Goal: Task Accomplishment & Management: Manage account settings

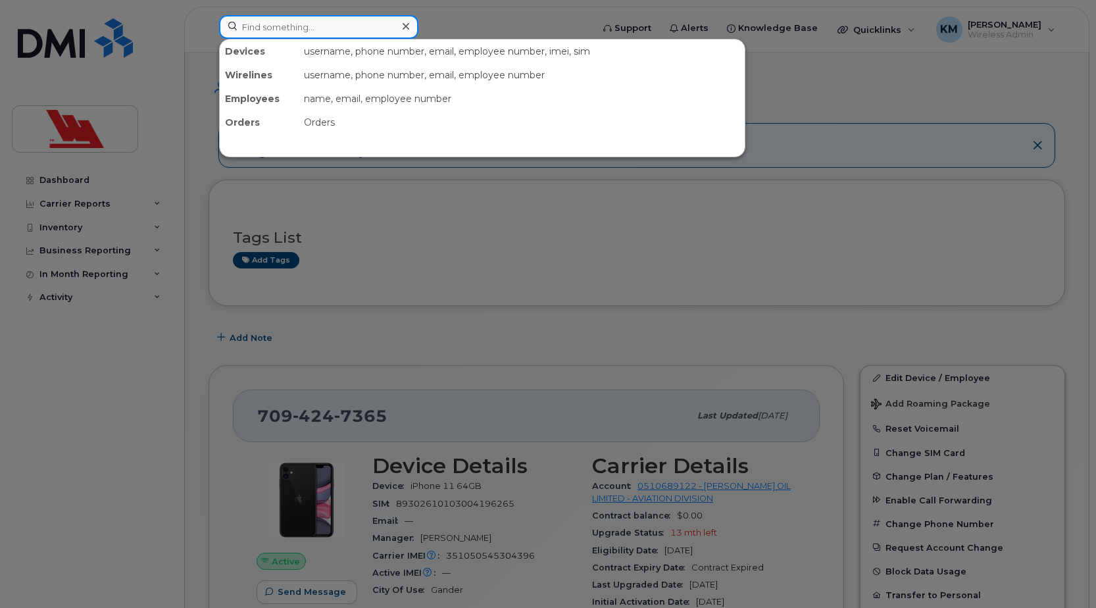
paste input "3717"
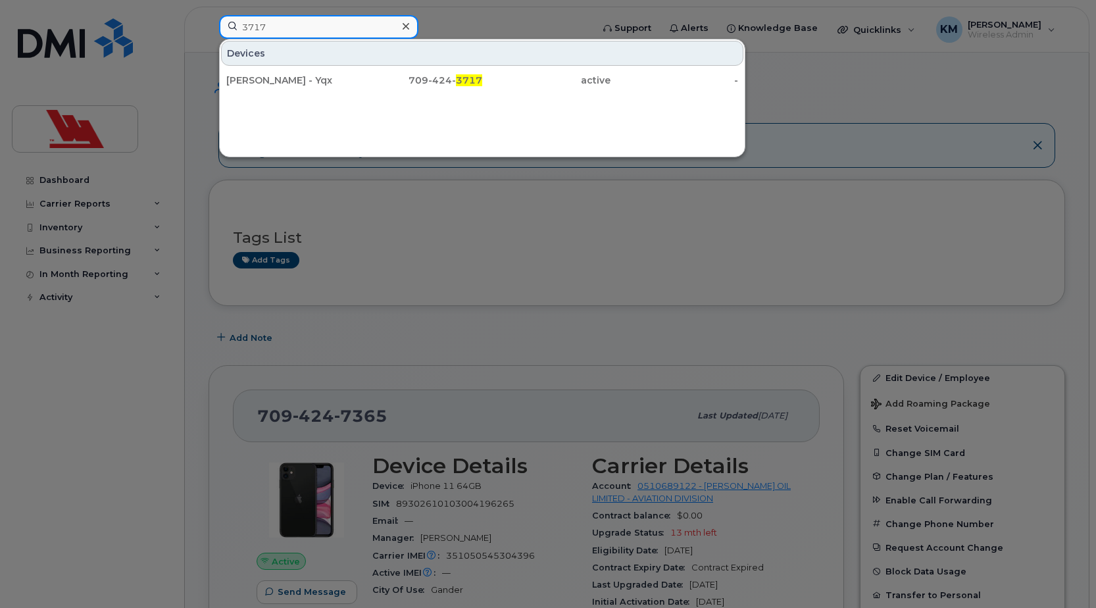
type input "3717"
click at [408, 28] on div at bounding box center [405, 26] width 19 height 19
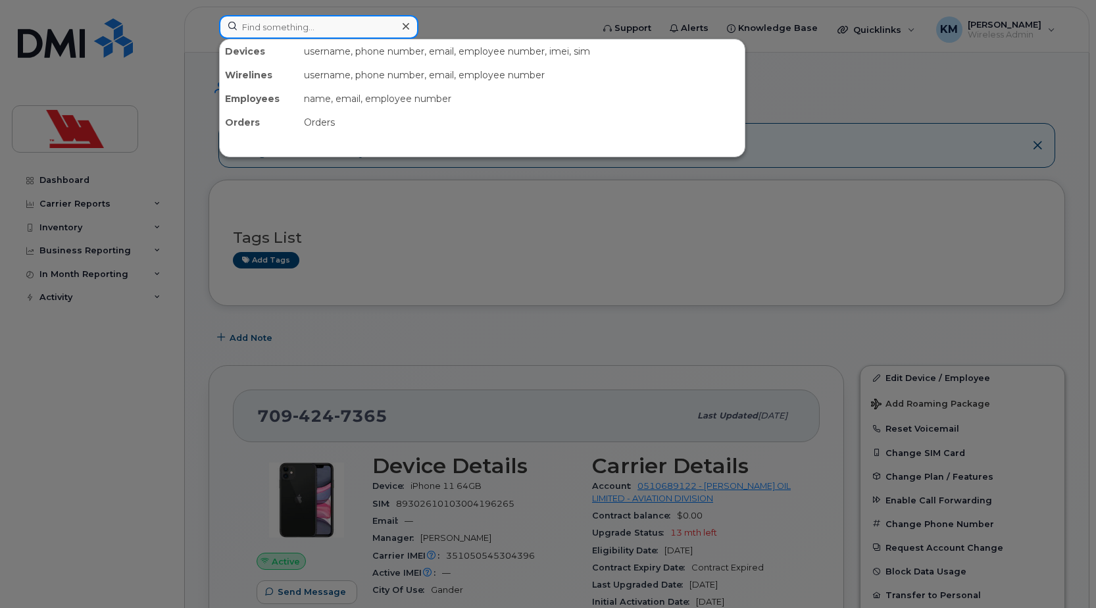
paste input "7365"
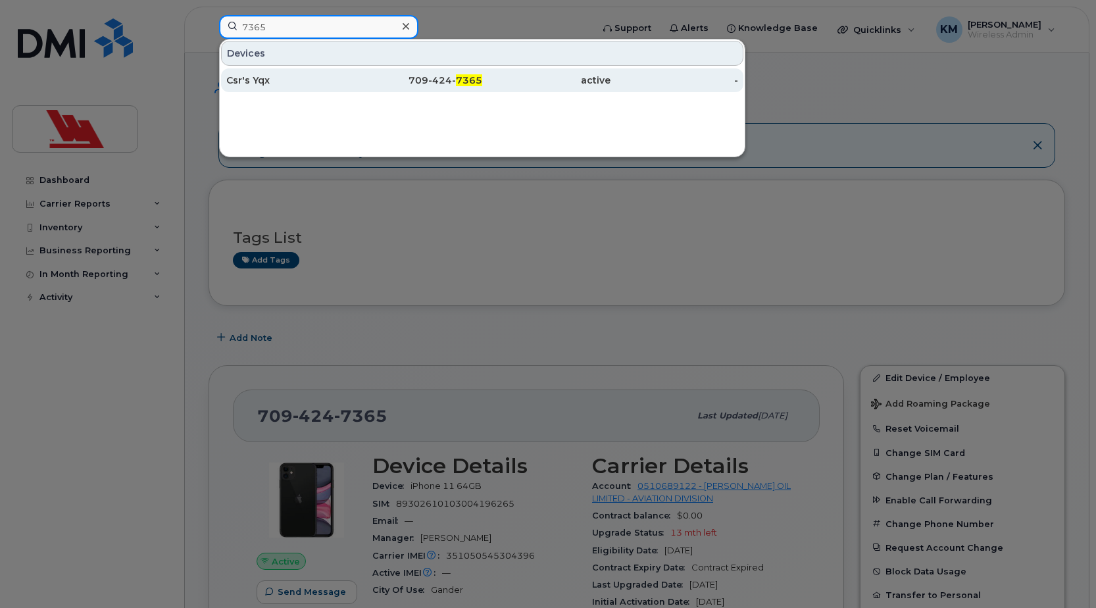
type input "7365"
click at [320, 68] on link "Csr's Yqx 709-424- 7365 active -" at bounding box center [482, 80] width 522 height 24
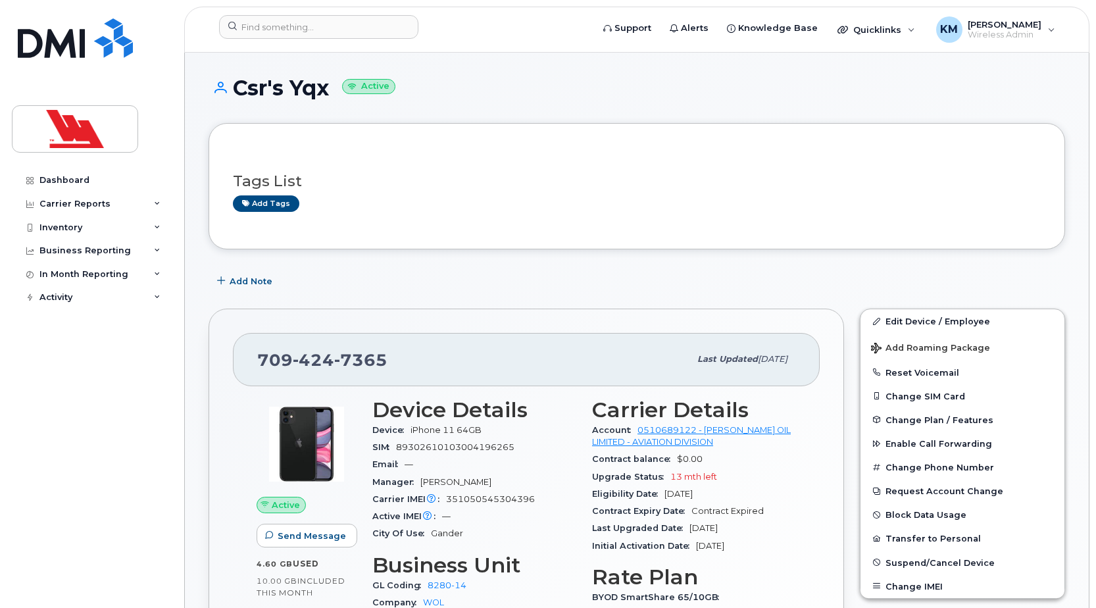
drag, startPoint x: 328, startPoint y: 87, endPoint x: 237, endPoint y: 84, distance: 90.8
click at [237, 84] on h1 "Csr's Yqx Active" at bounding box center [637, 87] width 856 height 23
copy h1 "Csr's Yqx"
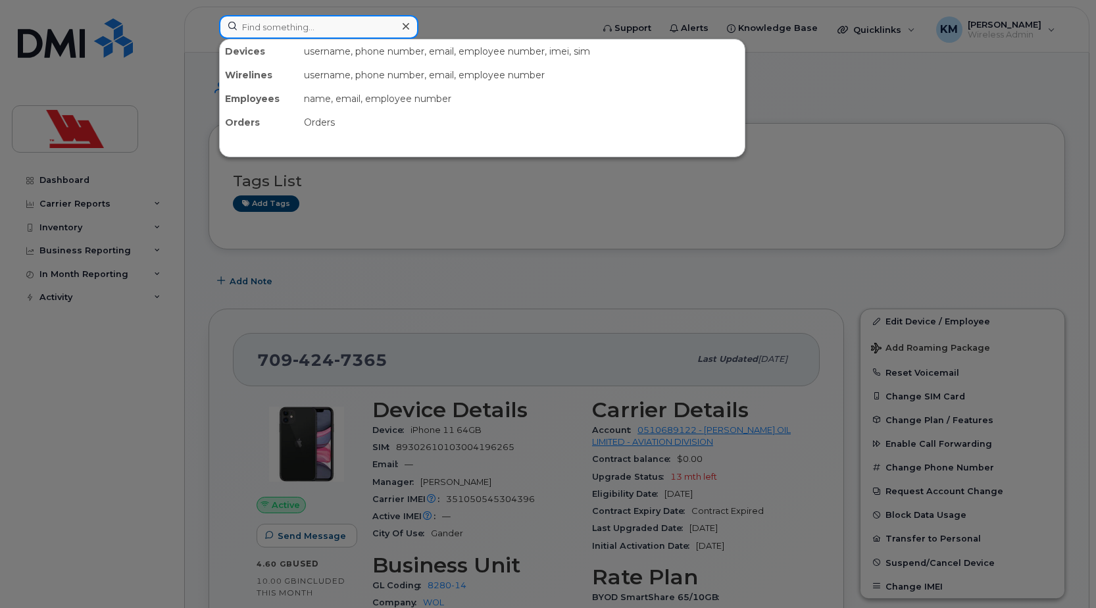
paste input "8392"
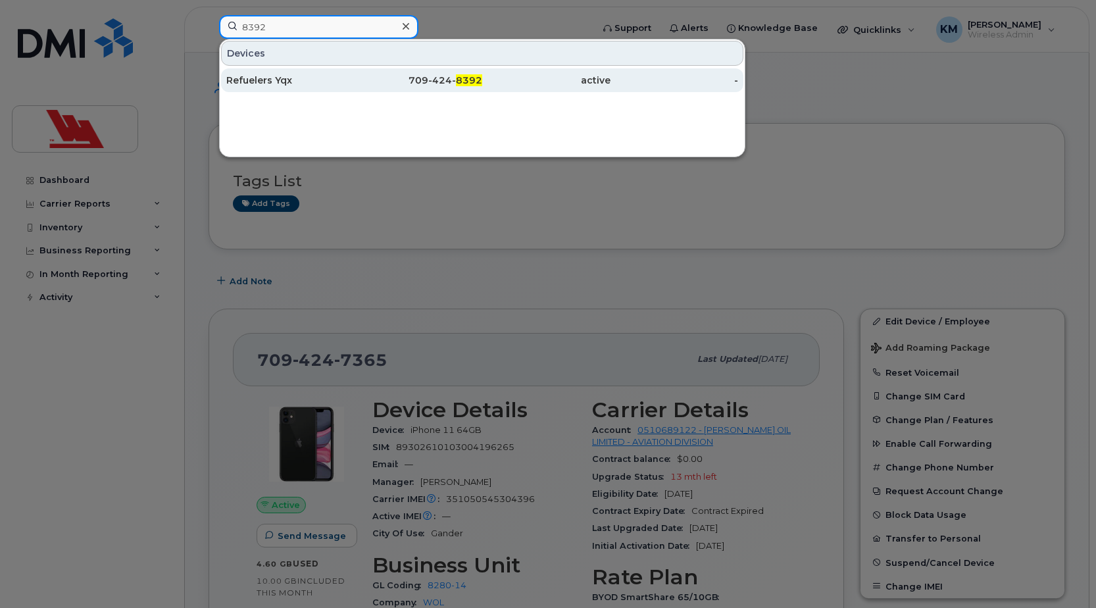
type input "8392"
click at [295, 81] on div "Refuelers Yqx" at bounding box center [290, 80] width 128 height 13
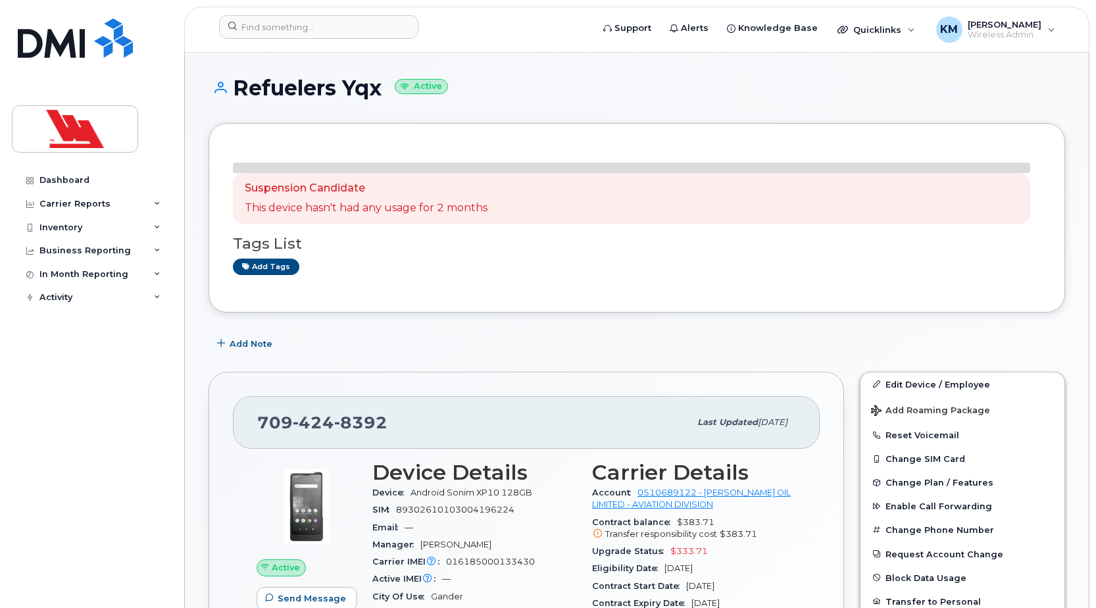
drag, startPoint x: 0, startPoint y: 0, endPoint x: 245, endPoint y: 109, distance: 267.7
click at [245, 109] on div "Refuelers Yqx Active" at bounding box center [637, 99] width 856 height 47
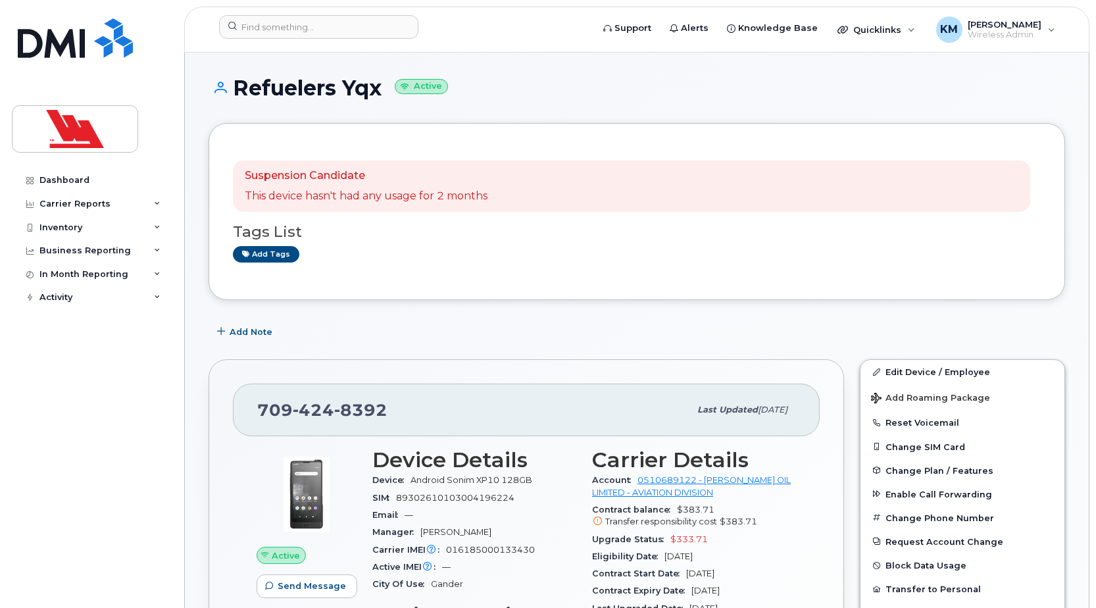
drag, startPoint x: 382, startPoint y: 88, endPoint x: 238, endPoint y: 99, distance: 144.5
click at [238, 99] on h1 "Refuelers Yqx Active" at bounding box center [637, 87] width 856 height 23
copy h1 "Refuelers Yqx"
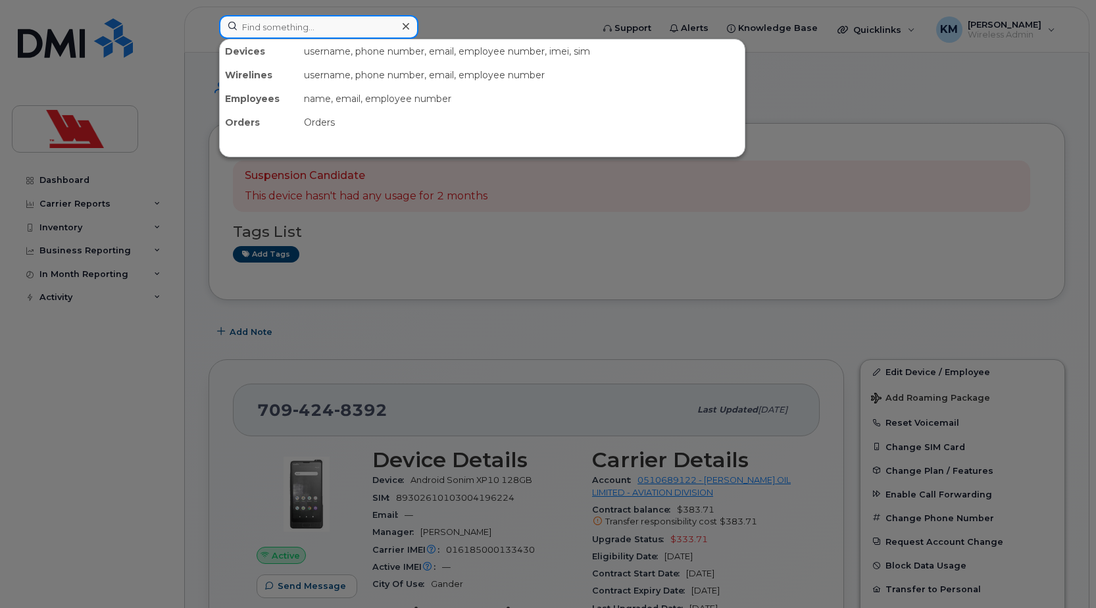
paste input "1352"
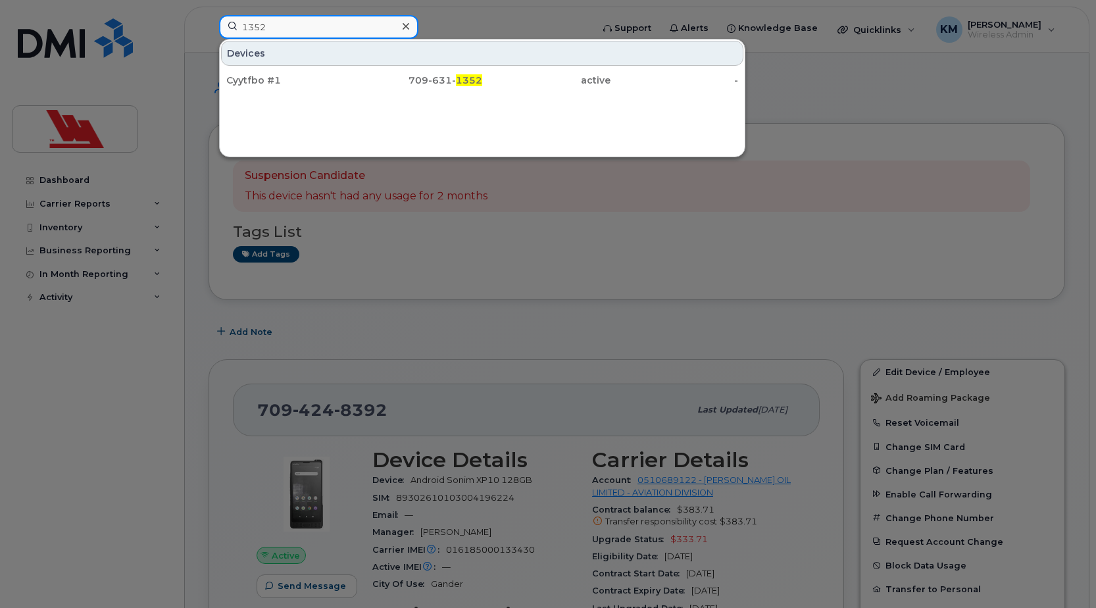
type input "1352"
drag, startPoint x: 339, startPoint y: 66, endPoint x: 270, endPoint y: 107, distance: 80.2
click at [270, 107] on div "Devices Cyytfbo #1 709-631- 1352 active -" at bounding box center [482, 98] width 526 height 118
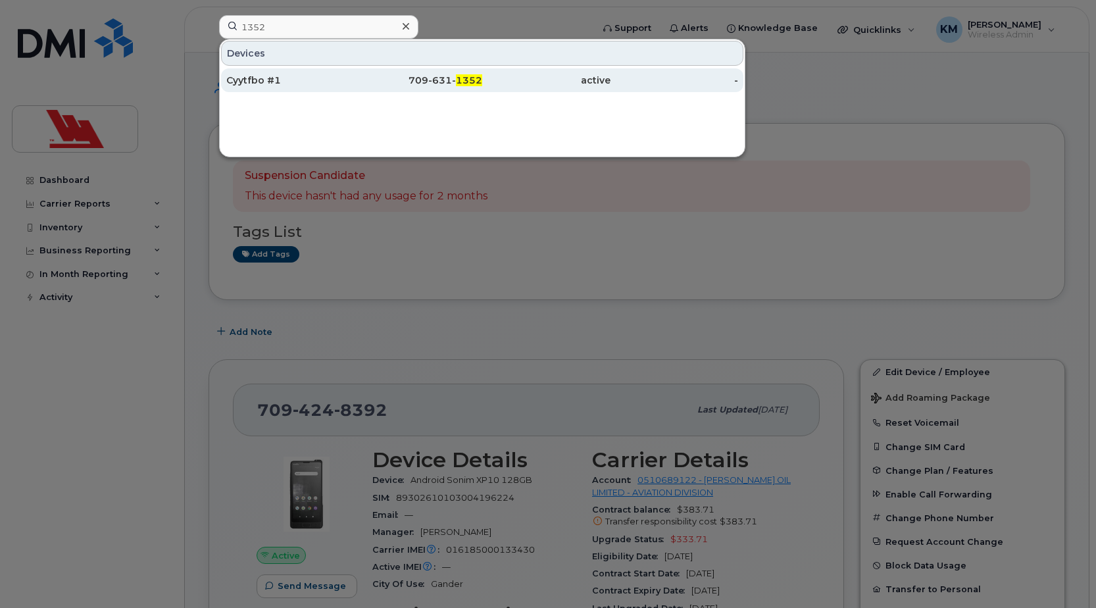
click at [280, 78] on div "Cyytfbo #1" at bounding box center [290, 80] width 128 height 13
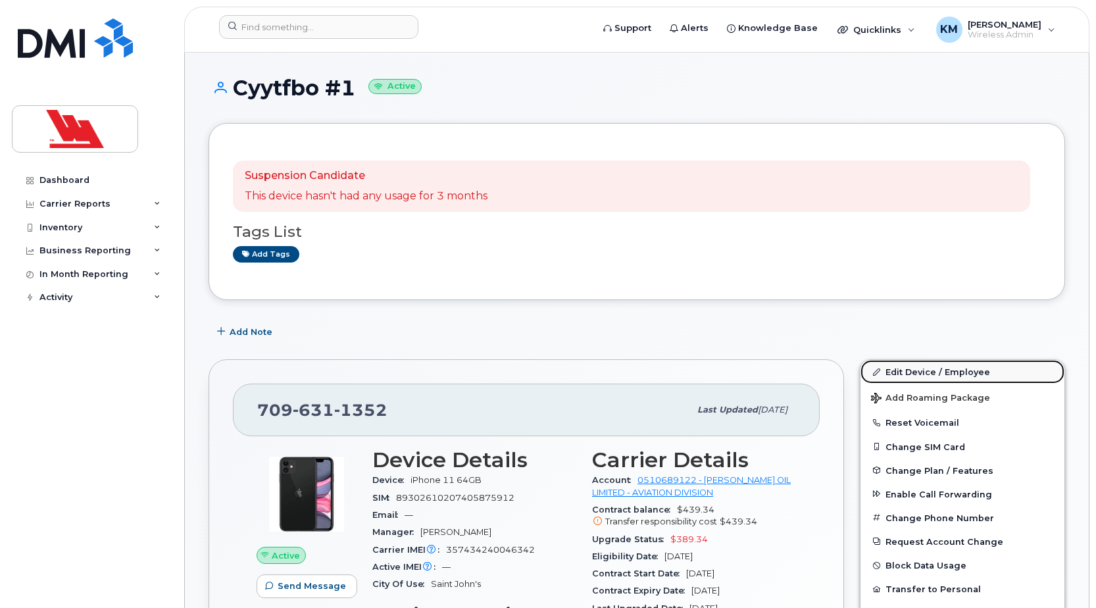
click at [924, 366] on link "Edit Device / Employee" at bounding box center [962, 372] width 204 height 24
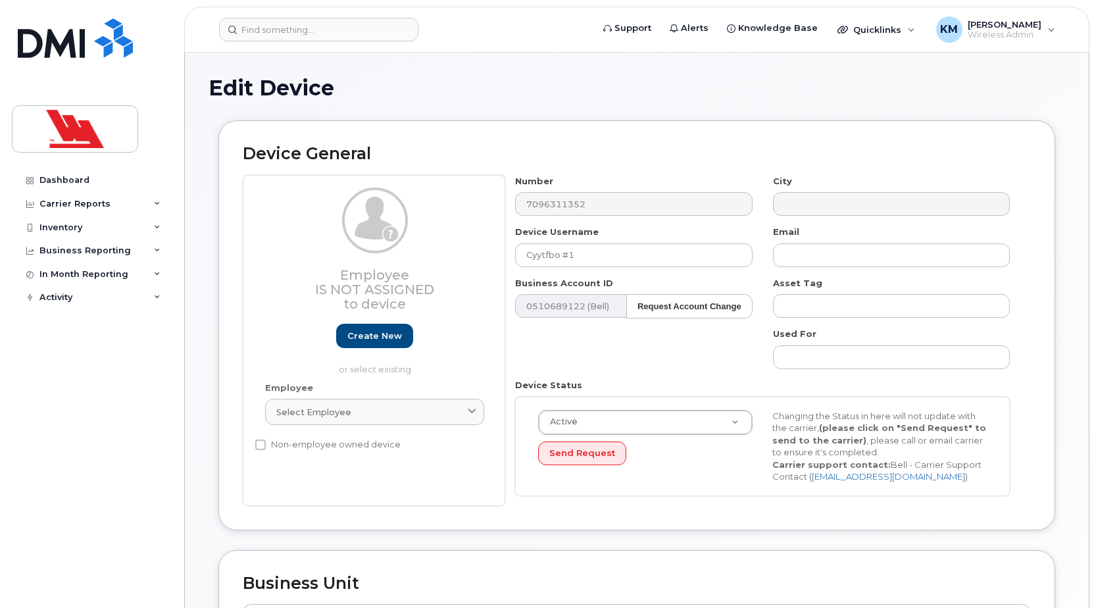
select select "36144320"
select select "36144336"
drag, startPoint x: 577, startPoint y: 257, endPoint x: 513, endPoint y: 259, distance: 63.8
click at [513, 259] on div "Device Username Cyytfbo #1" at bounding box center [633, 246] width 257 height 41
type input "Refuelers YYT"
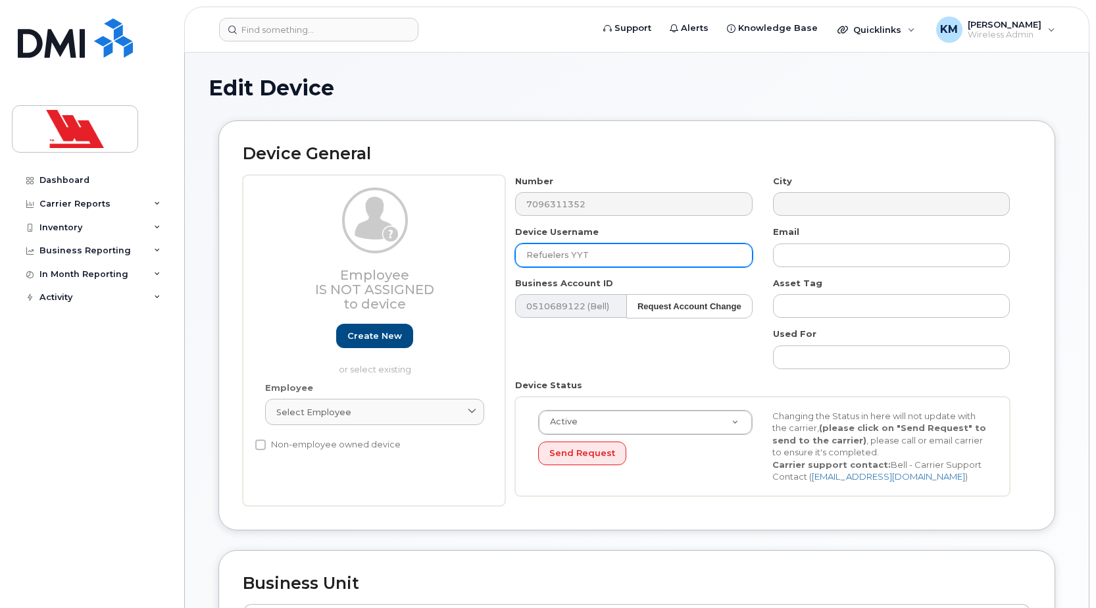
type input "Saving..."
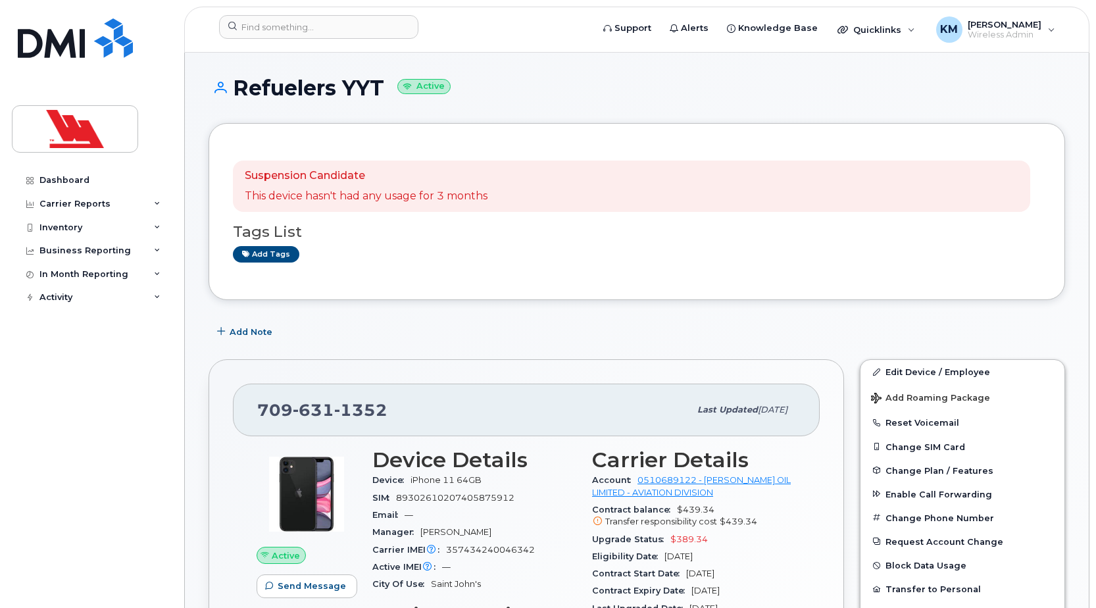
drag, startPoint x: 384, startPoint y: 90, endPoint x: 238, endPoint y: 90, distance: 146.0
click at [238, 90] on h1 "Refuelers YYT Active" at bounding box center [637, 87] width 856 height 23
copy h1 "Refuelers YYT"
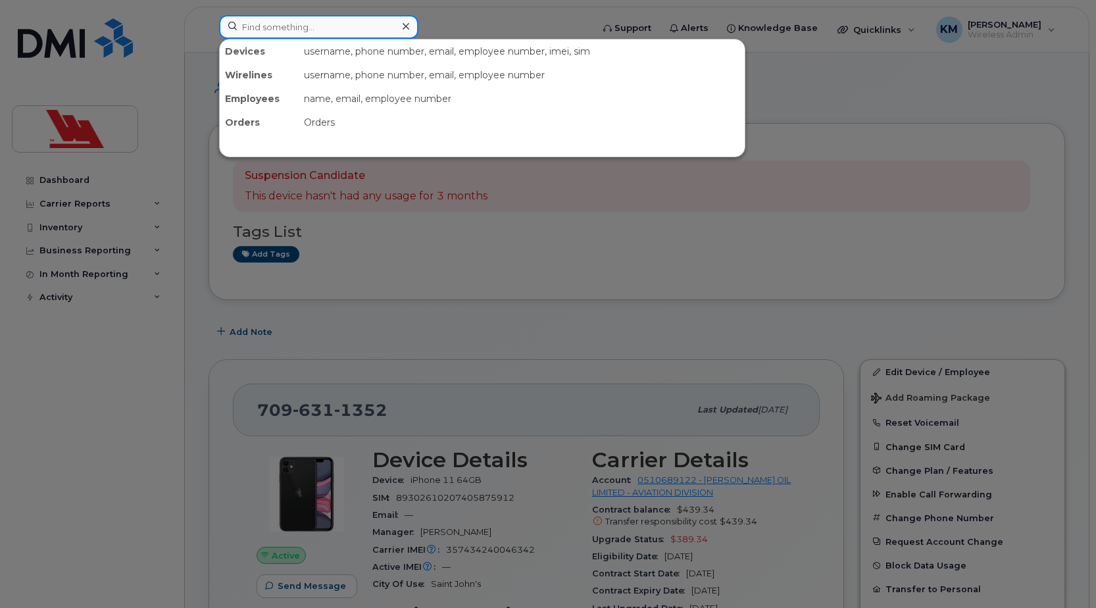
paste input "Refuelers Yqx"
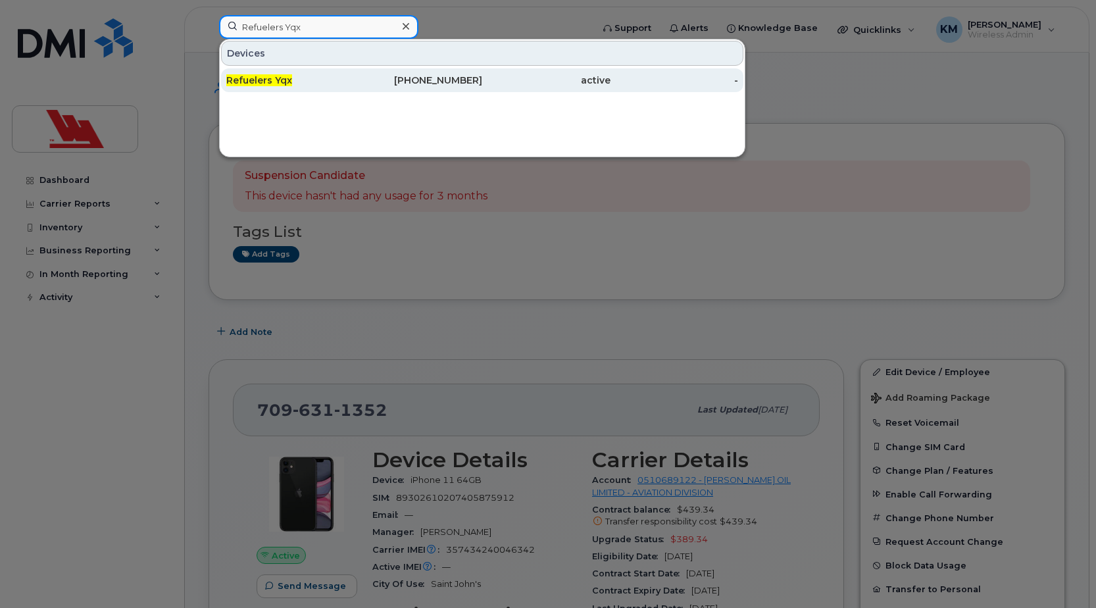
type input "Refuelers Yqx"
drag, startPoint x: 370, startPoint y: 75, endPoint x: 369, endPoint y: 85, distance: 10.0
click at [370, 76] on div "[PHONE_NUMBER]" at bounding box center [419, 80] width 128 height 13
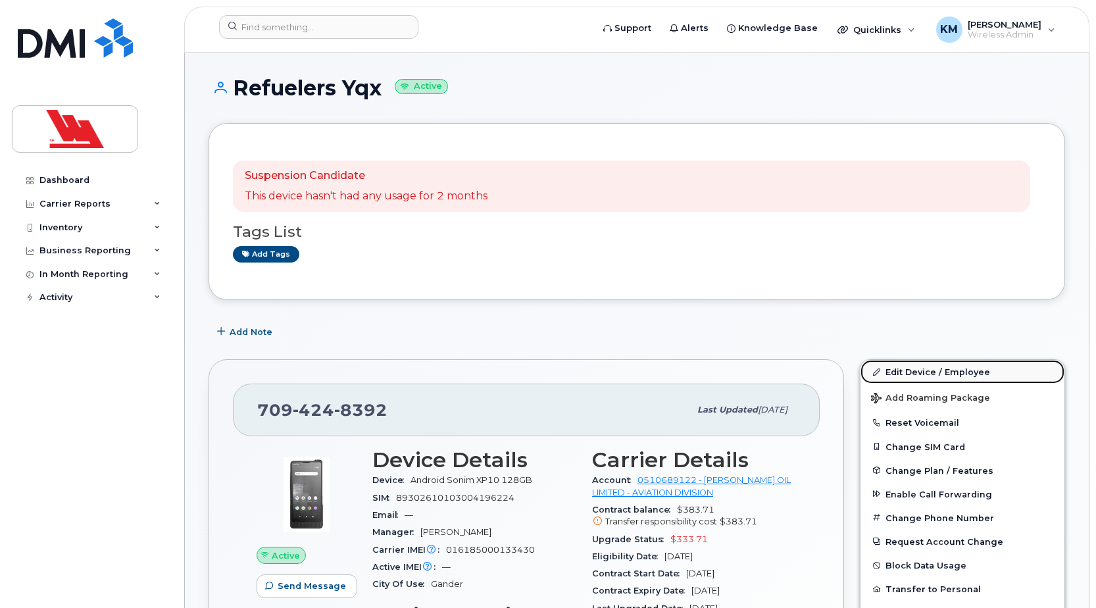
click at [911, 370] on link "Edit Device / Employee" at bounding box center [962, 372] width 204 height 24
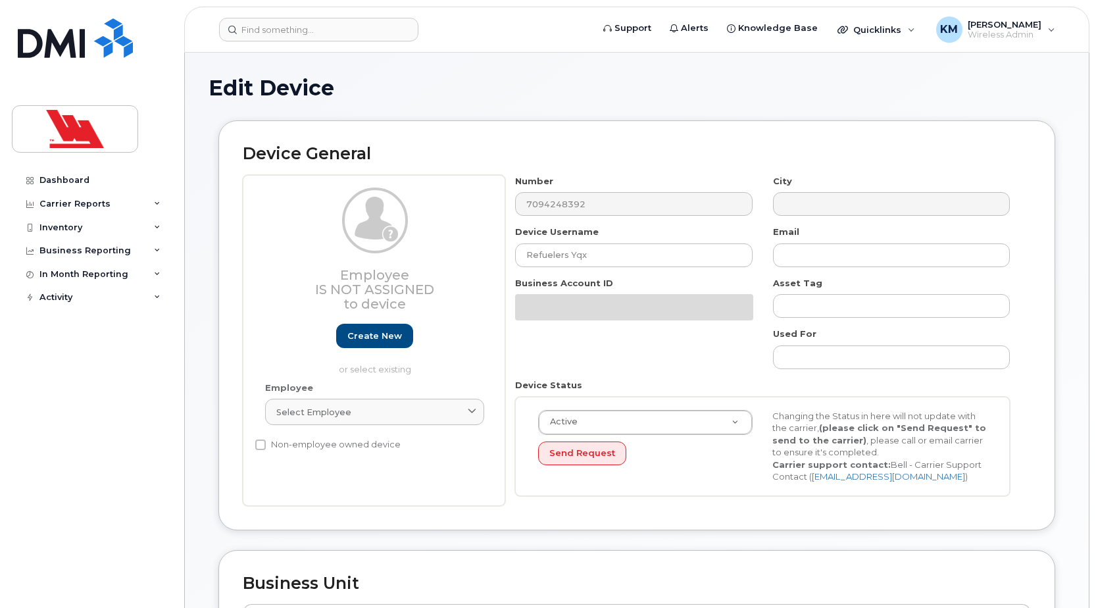
select select "36144318"
select select "36144336"
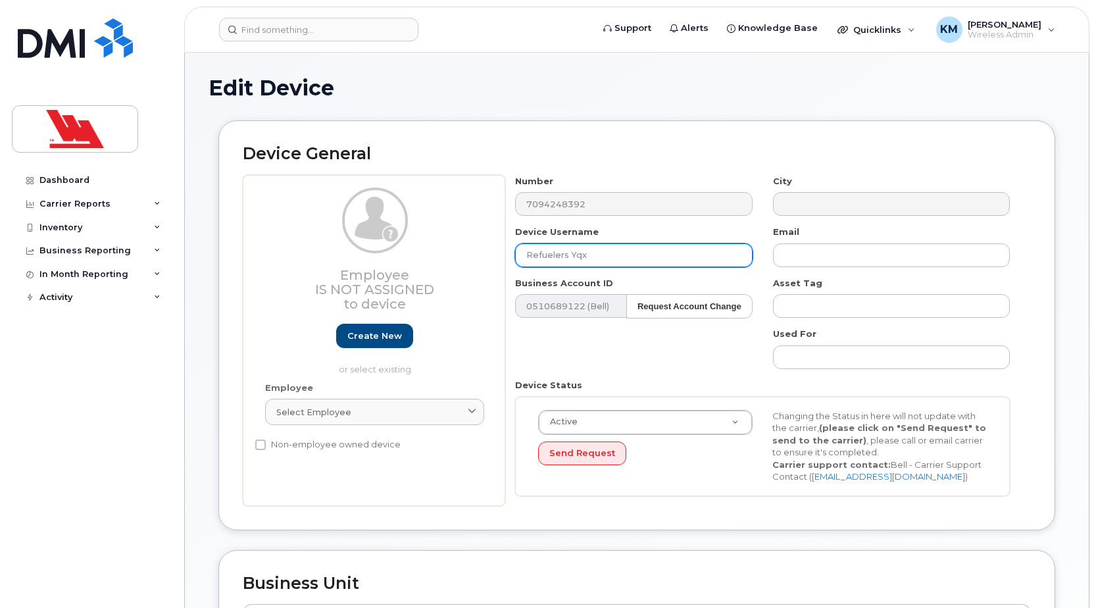
click at [591, 257] on input "Refuelers Yqx" at bounding box center [633, 255] width 237 height 24
type input "Refuelers YQX"
type input "Saving..."
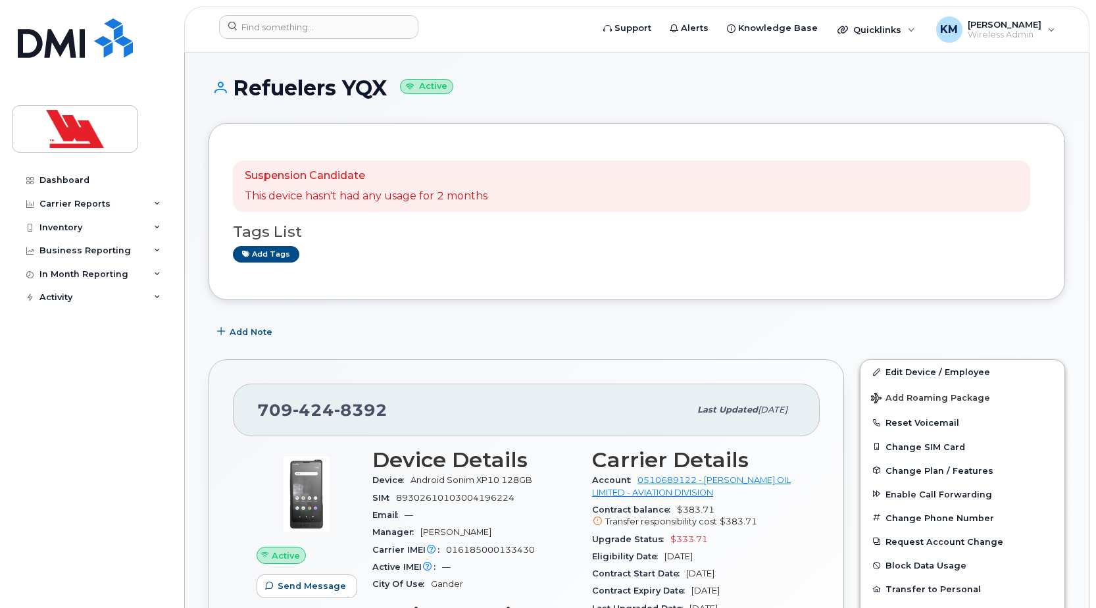
drag, startPoint x: 390, startPoint y: 87, endPoint x: 236, endPoint y: 101, distance: 154.6
click at [236, 101] on div "Refuelers YQX Active" at bounding box center [637, 99] width 856 height 47
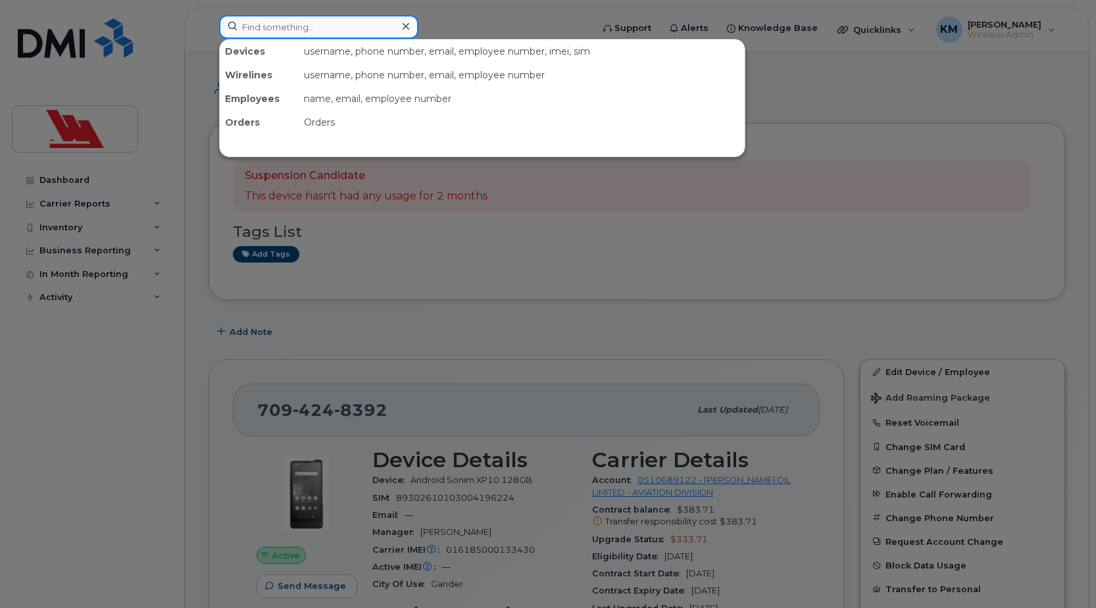
paste input "7365"
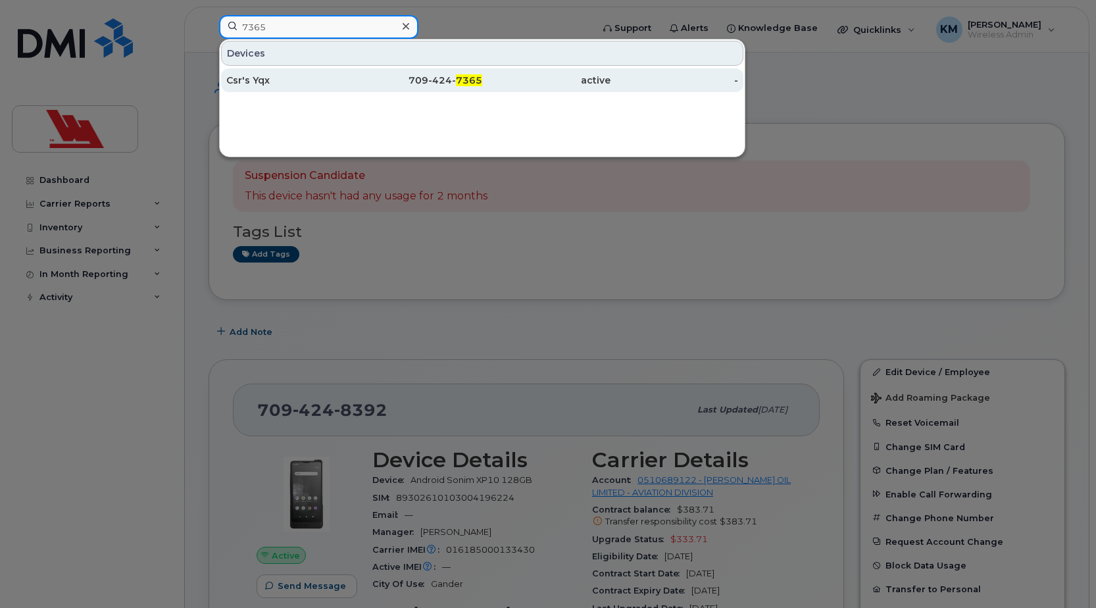
type input "7365"
click at [308, 76] on div "Csr's Yqx" at bounding box center [290, 80] width 128 height 13
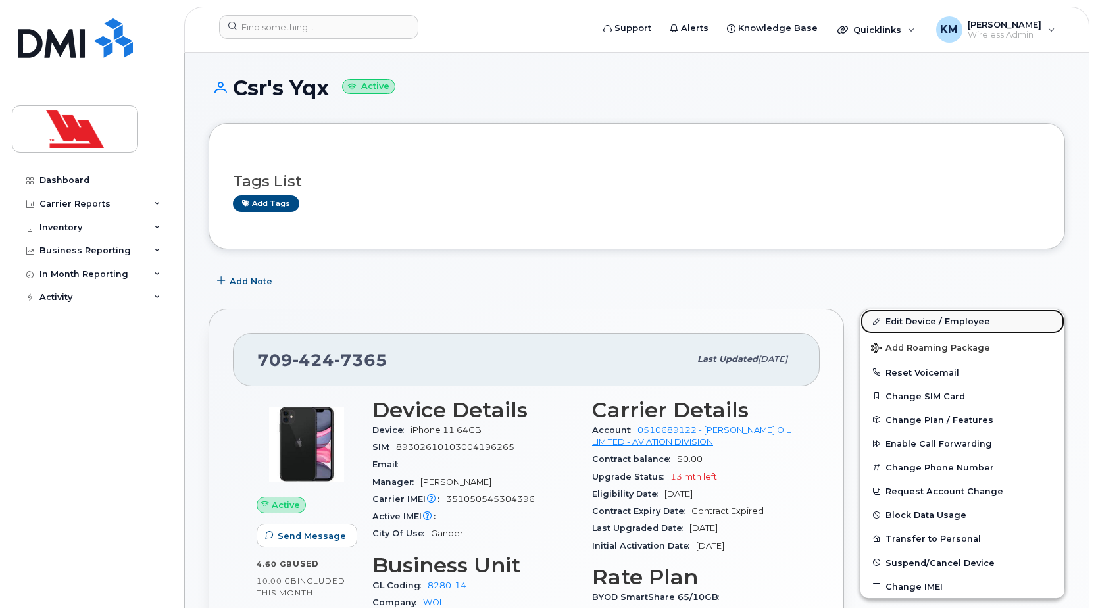
click at [925, 320] on link "Edit Device / Employee" at bounding box center [962, 321] width 204 height 24
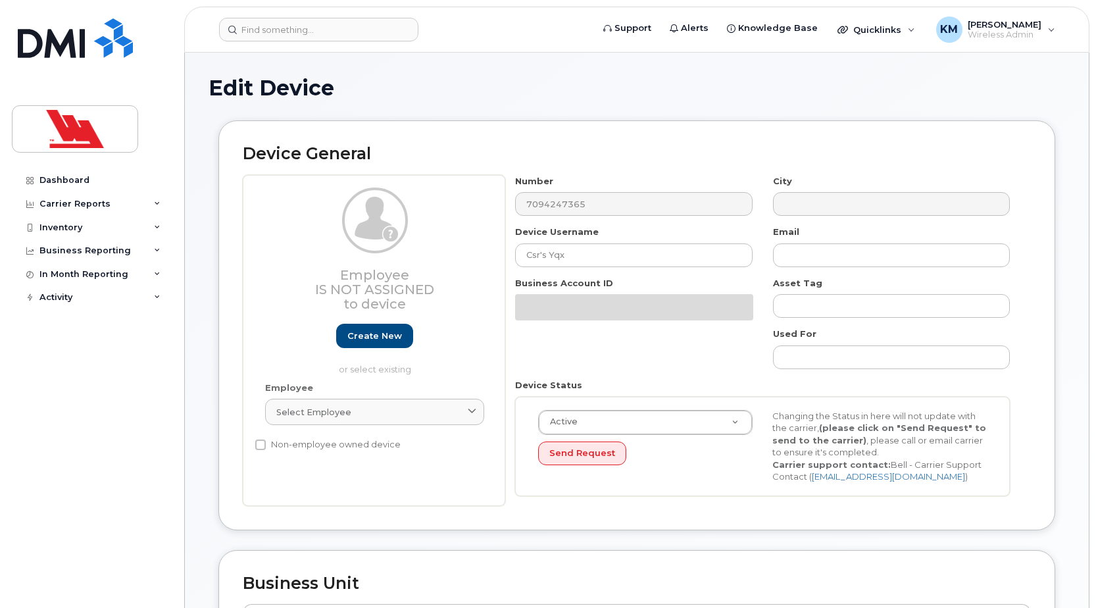
select select "36144318"
select select "36144336"
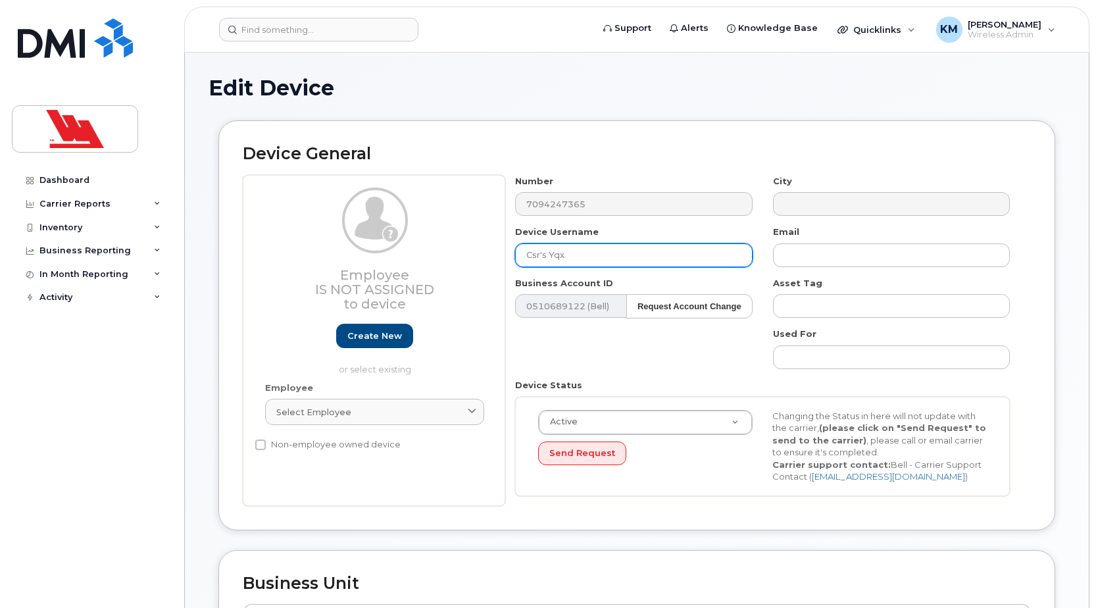
click at [541, 257] on input "Csr's Yqx" at bounding box center [633, 255] width 237 height 24
click at [568, 259] on input "CSR's Yqx" at bounding box center [633, 255] width 237 height 24
type input "CSR's YQX"
type input "Saving..."
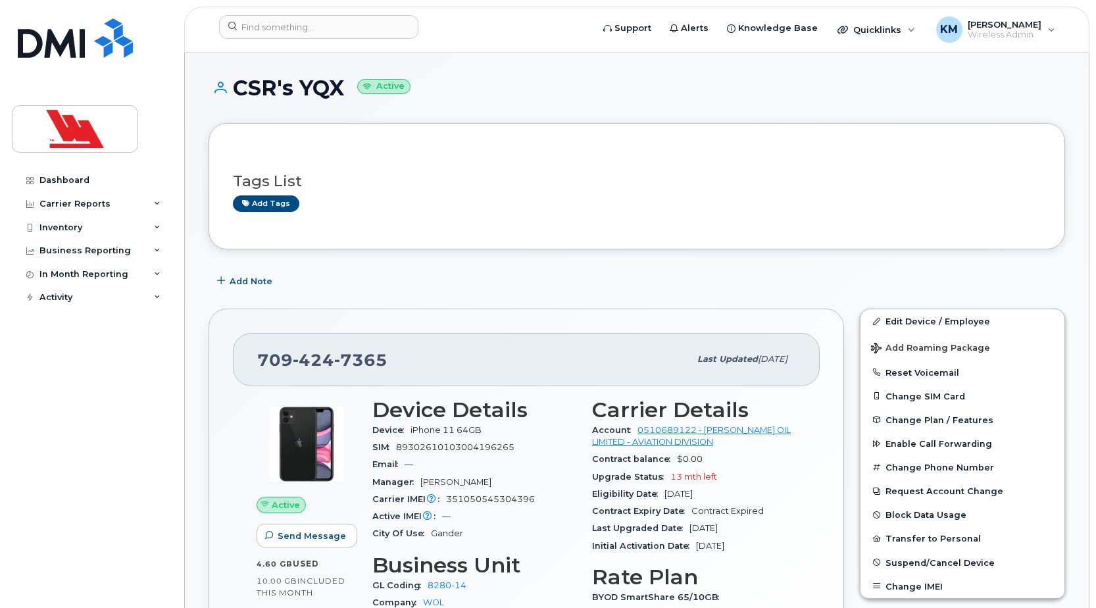
drag, startPoint x: 344, startPoint y: 89, endPoint x: 234, endPoint y: 86, distance: 109.9
click at [234, 86] on h1 "CSR's YQX Active" at bounding box center [637, 87] width 856 height 23
copy h1 "CSR's YQX"
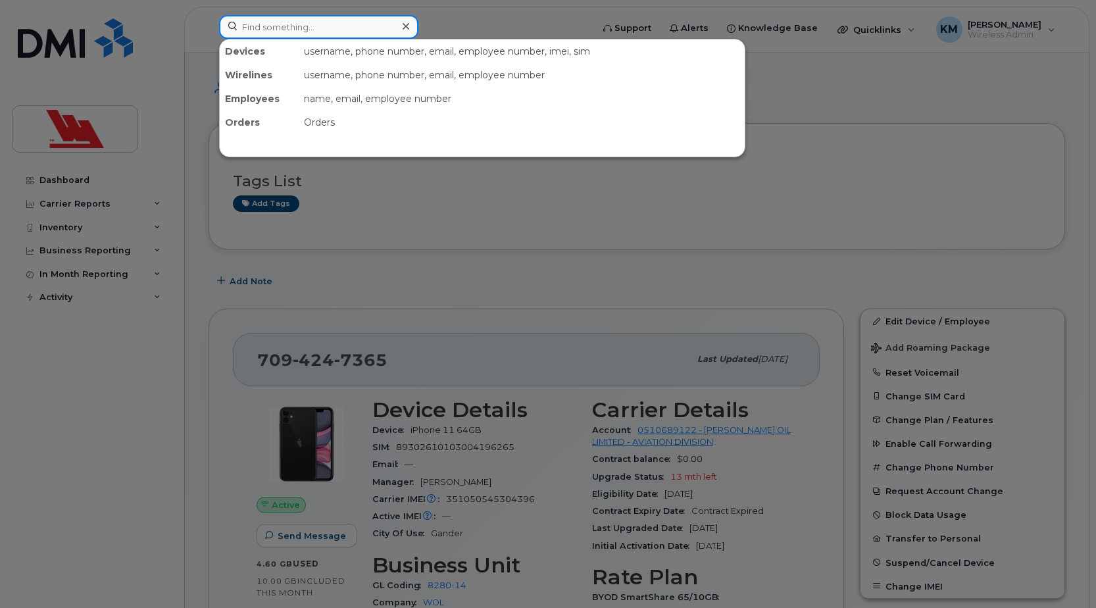
paste input "Refuelers Yqx"
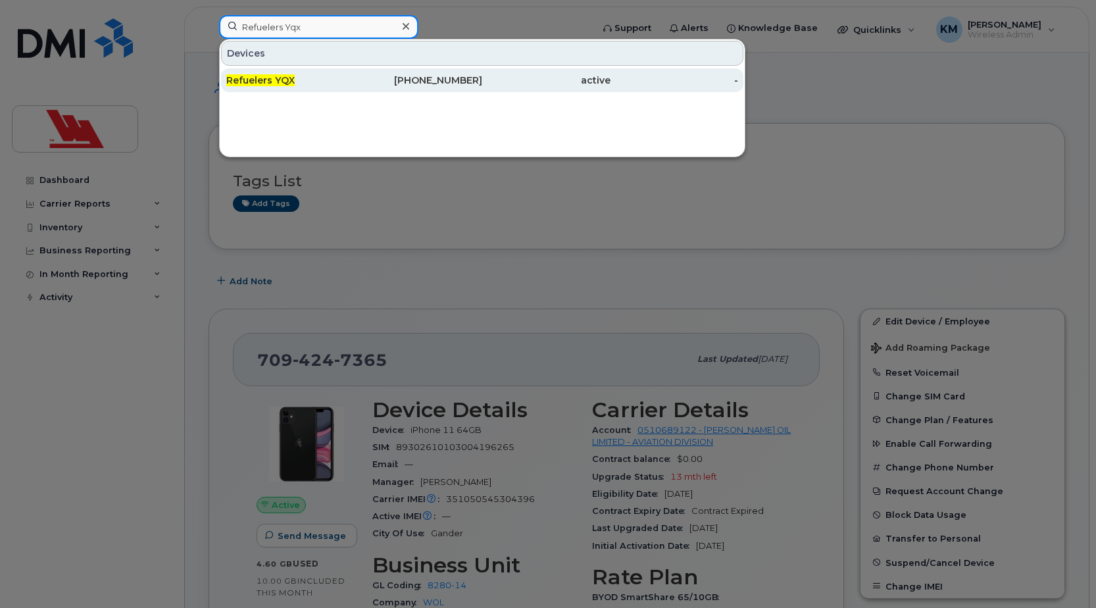
type input "Refuelers Yqx"
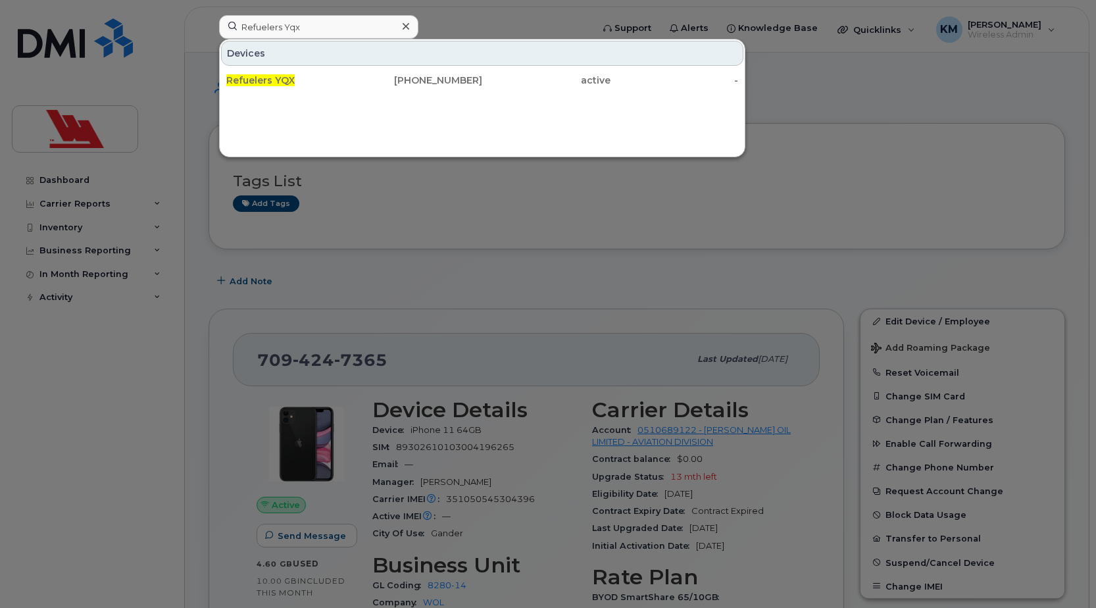
click at [403, 31] on icon at bounding box center [406, 26] width 7 height 11
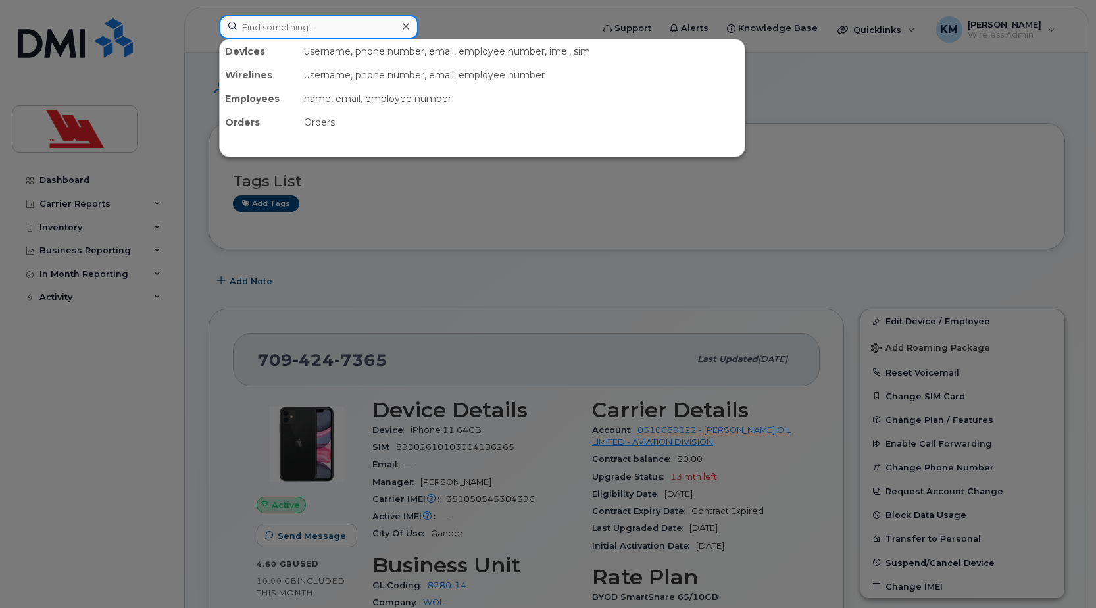
paste input "3717"
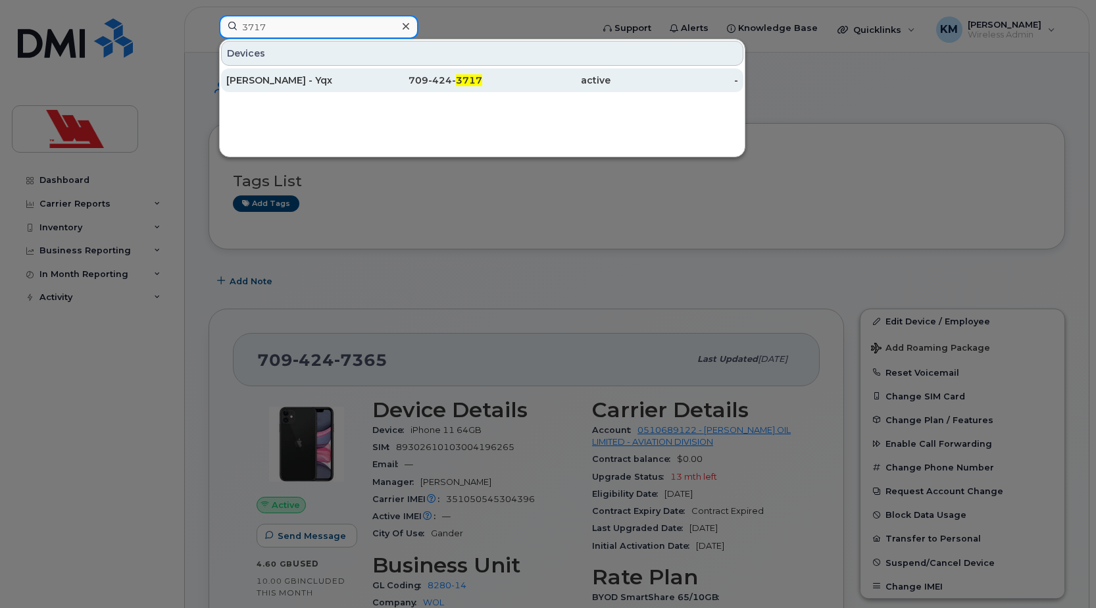
type input "3717"
click at [296, 78] on div "[PERSON_NAME] - Yqx" at bounding box center [290, 80] width 128 height 13
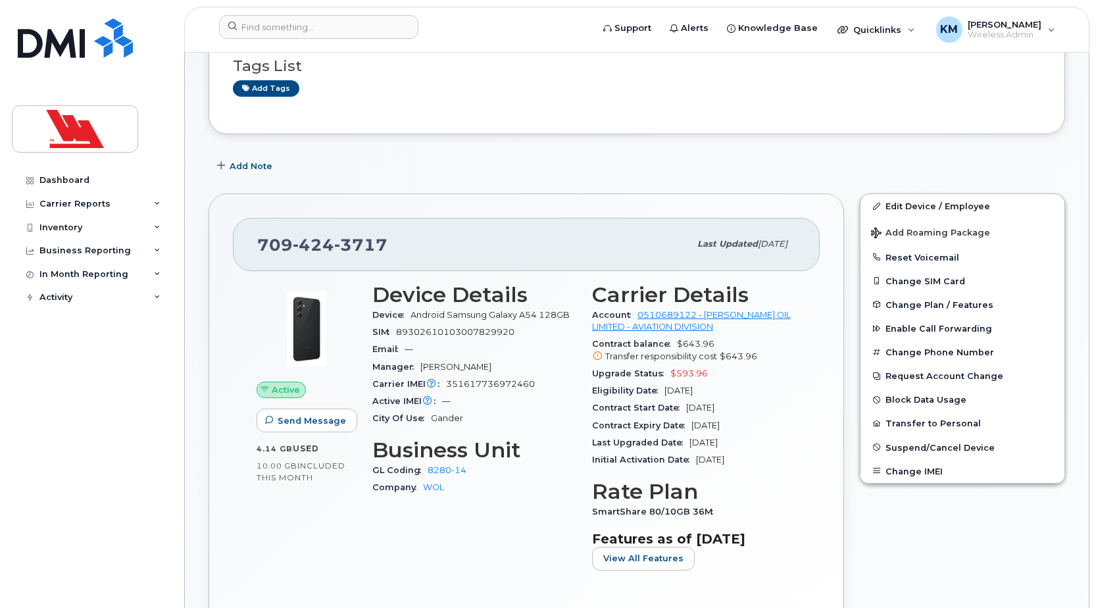
scroll to position [132, 0]
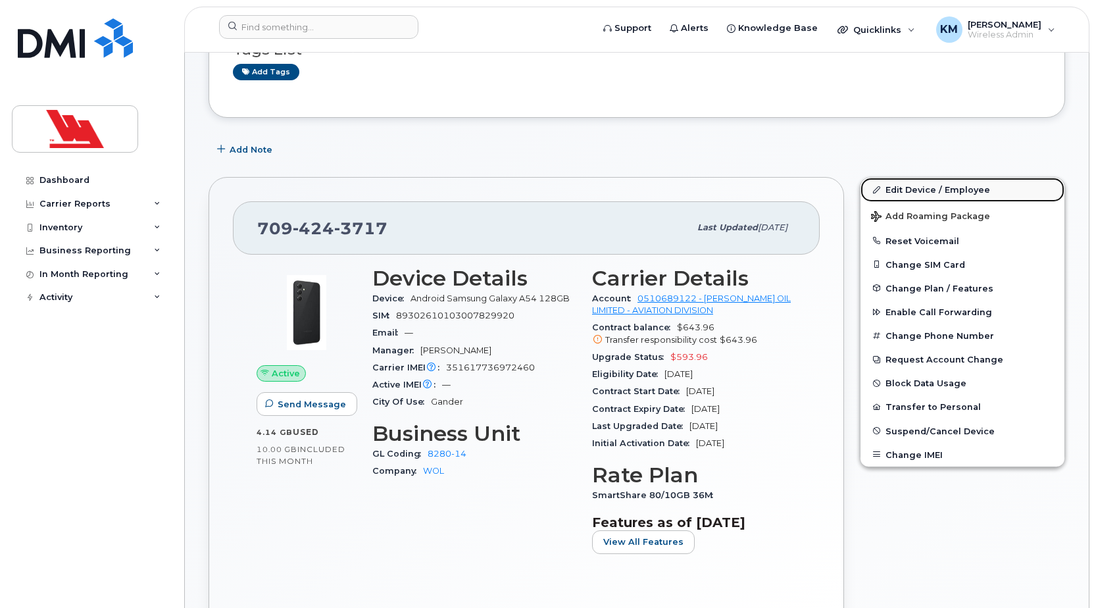
click at [902, 189] on link "Edit Device / Employee" at bounding box center [962, 190] width 204 height 24
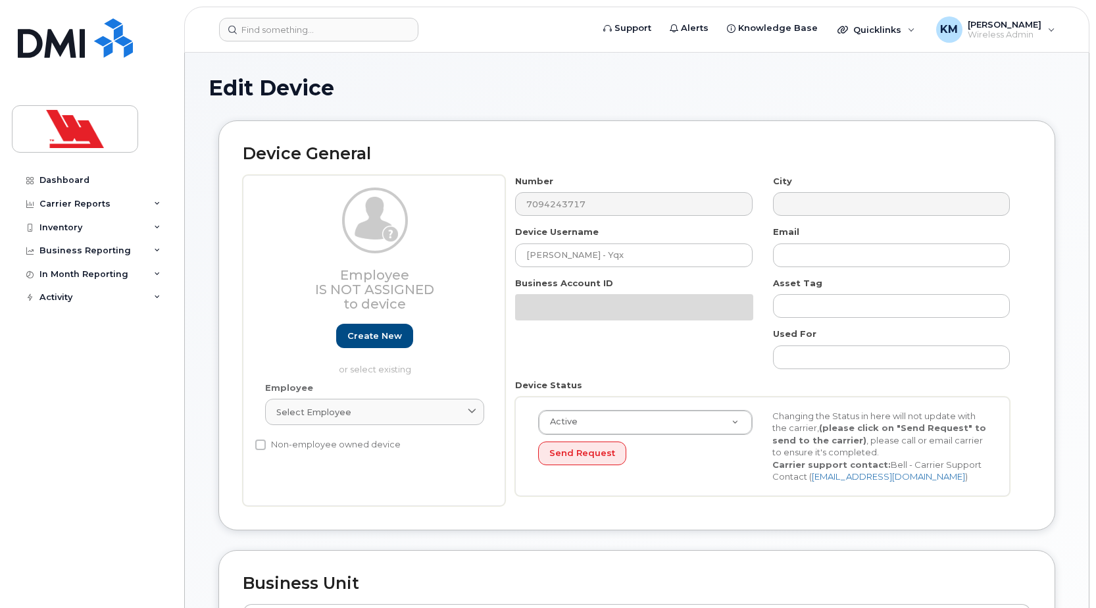
select select "36144318"
select select "36144336"
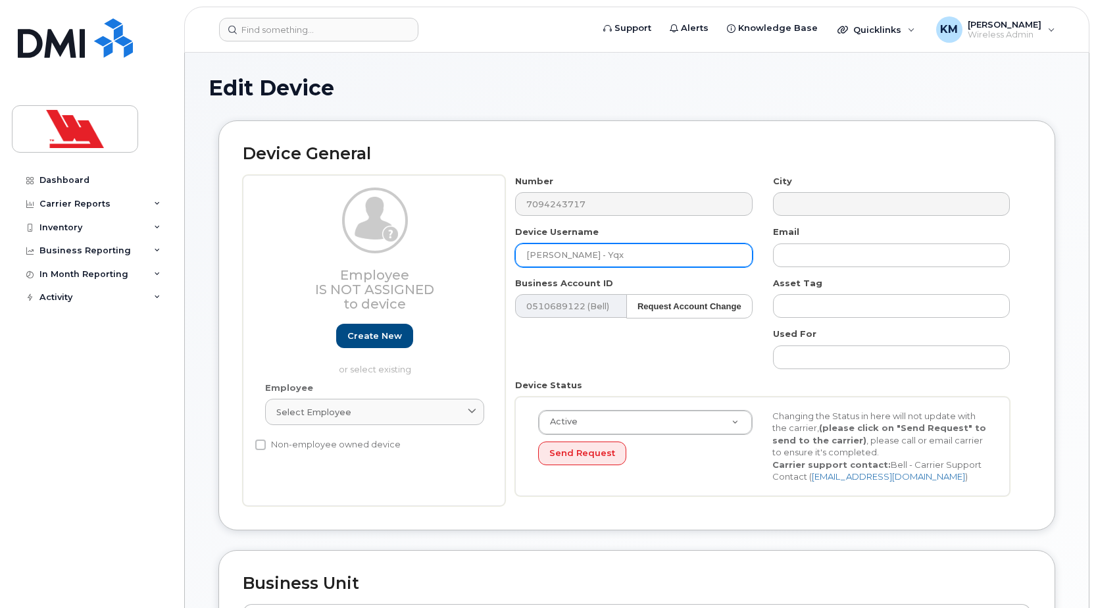
click at [636, 254] on input "[PERSON_NAME] - Yqx" at bounding box center [633, 255] width 237 height 24
type input "[PERSON_NAME] - YQX"
type input "Saving..."
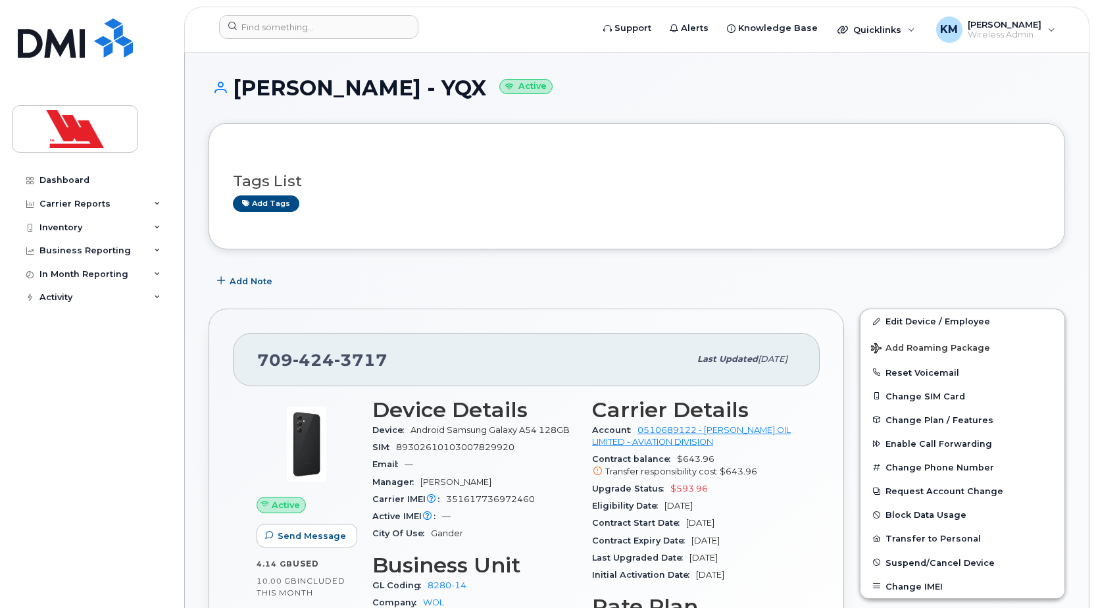
drag, startPoint x: 494, startPoint y: 89, endPoint x: 226, endPoint y: 86, distance: 267.7
click at [226, 86] on h1 "[PERSON_NAME] - YQX Active" at bounding box center [637, 87] width 856 height 23
copy h1 "[PERSON_NAME] - YQX"
click at [347, 158] on div "Tags List Add tags" at bounding box center [637, 186] width 808 height 78
drag, startPoint x: 497, startPoint y: 86, endPoint x: 239, endPoint y: 88, distance: 257.9
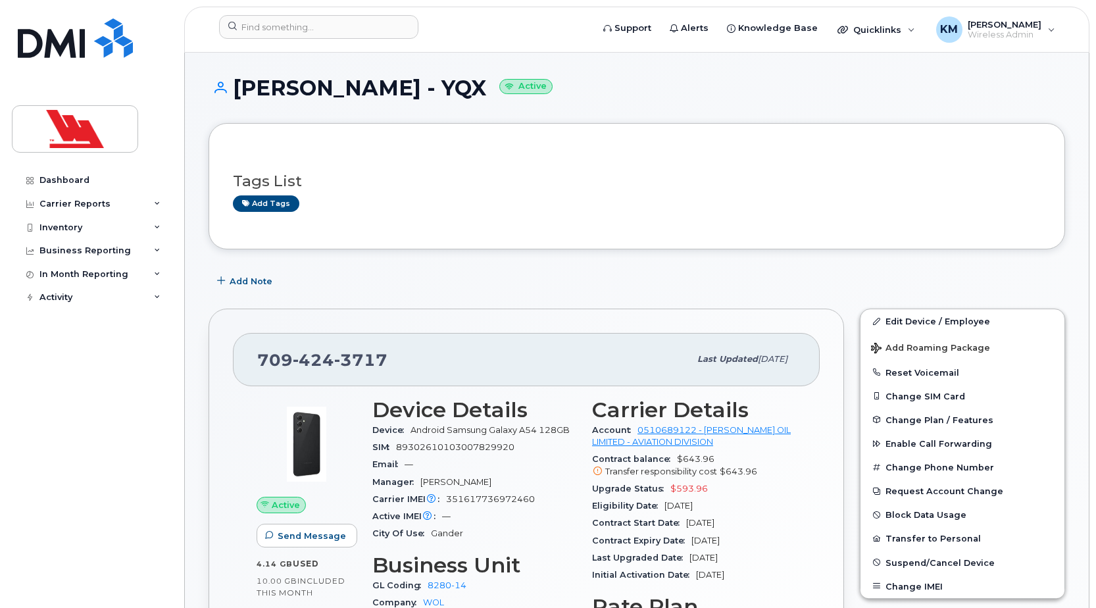
click at [239, 88] on h1 "Shannon Wheeler - YQX Active" at bounding box center [637, 87] width 856 height 23
copy h1 "Shannon Wheeler - YQX"
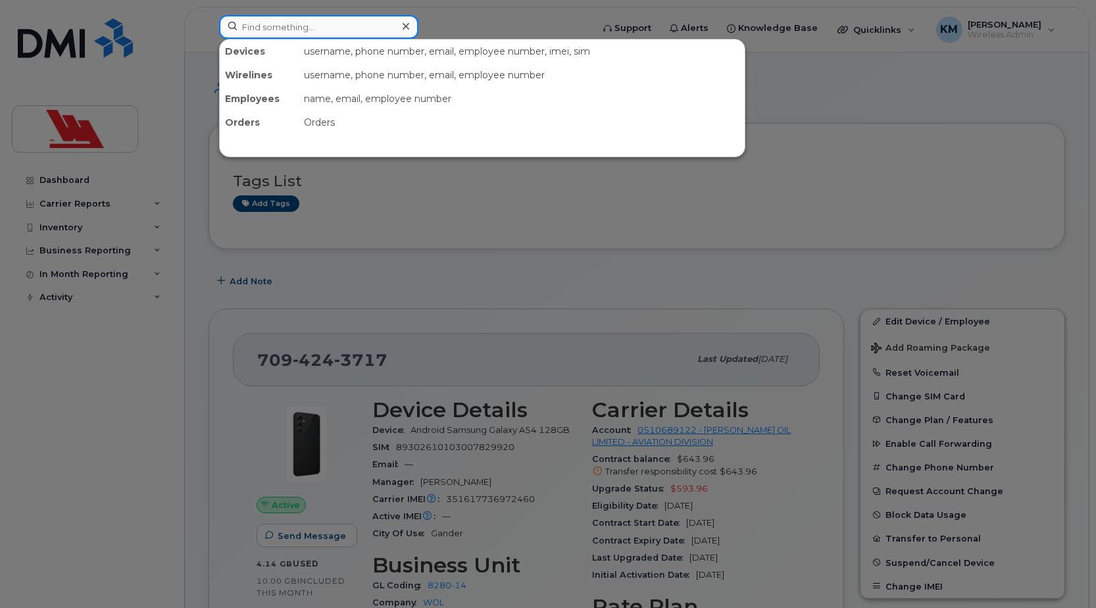
paste input "3776"
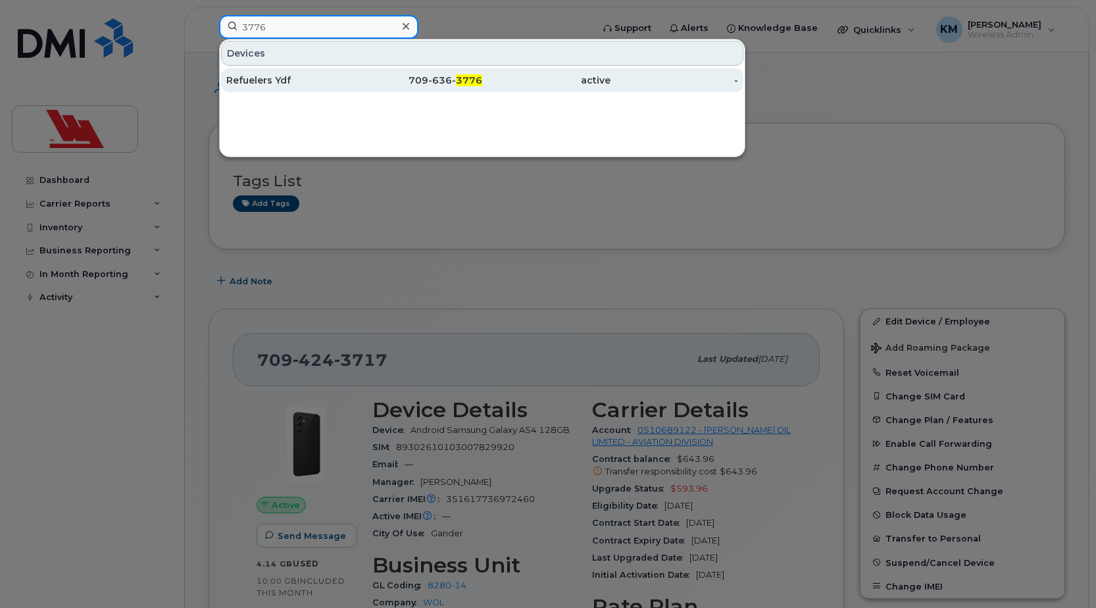
type input "3776"
click at [298, 80] on div "Refuelers Ydf" at bounding box center [290, 80] width 128 height 13
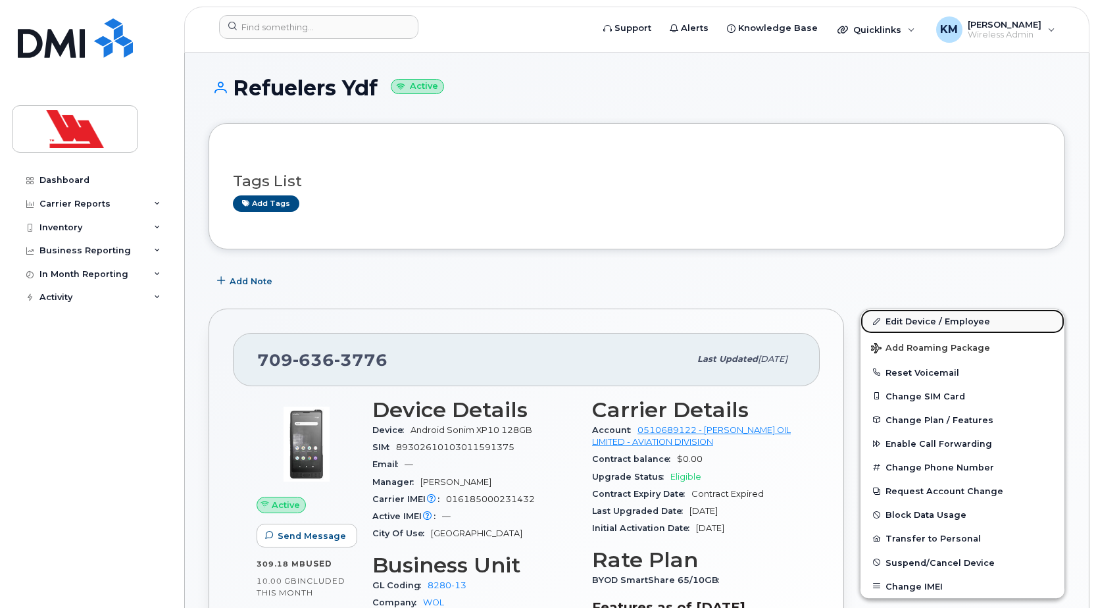
click at [904, 321] on link "Edit Device / Employee" at bounding box center [962, 321] width 204 height 24
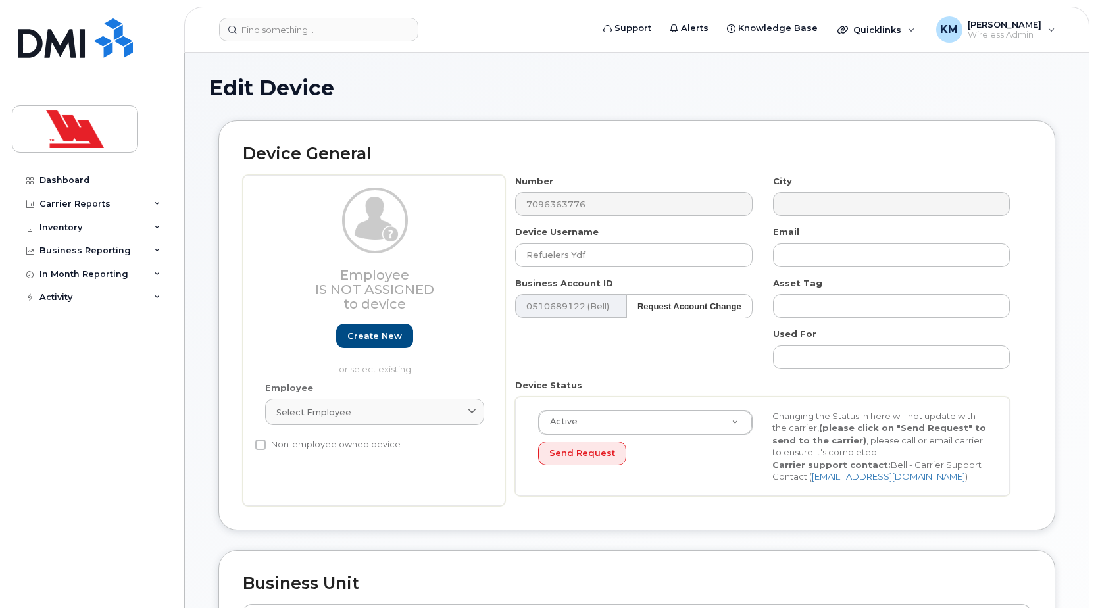
select select "36144330"
select select "36144336"
click at [673, 253] on input "Refuelers Ydf" at bounding box center [633, 255] width 237 height 24
type input "Refuelers YDF"
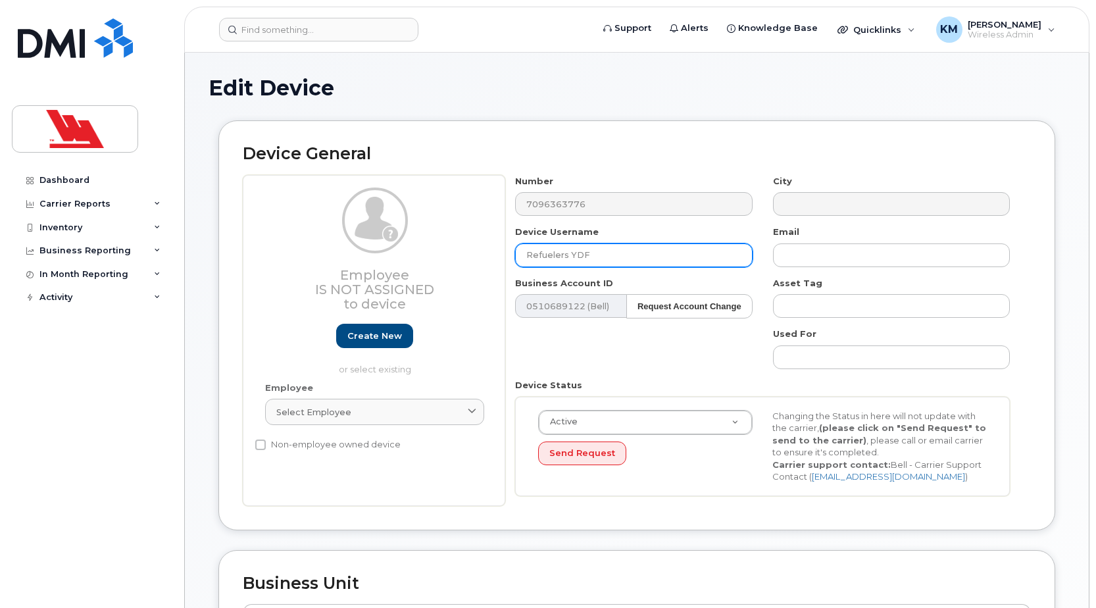
type input "Saving..."
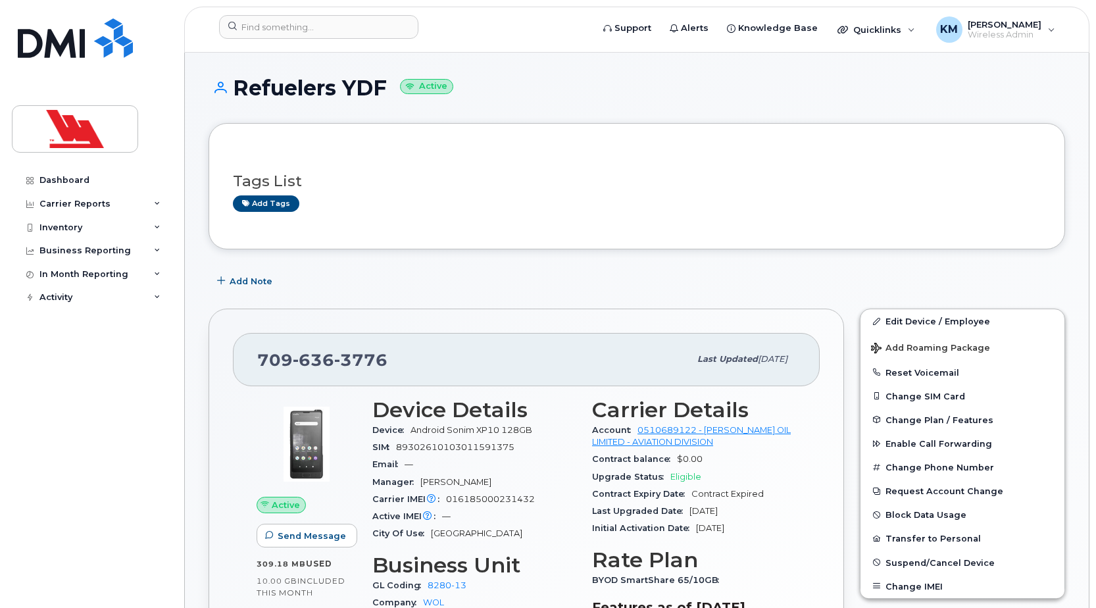
drag, startPoint x: 387, startPoint y: 87, endPoint x: 225, endPoint y: 84, distance: 162.5
click at [225, 84] on h1 "Refuelers YDF Active" at bounding box center [637, 87] width 856 height 23
copy h1 "Refuelers YDF"
click at [361, 90] on h1 "Refuelers YDF Active" at bounding box center [637, 87] width 856 height 23
drag, startPoint x: 385, startPoint y: 89, endPoint x: 241, endPoint y: 93, distance: 144.1
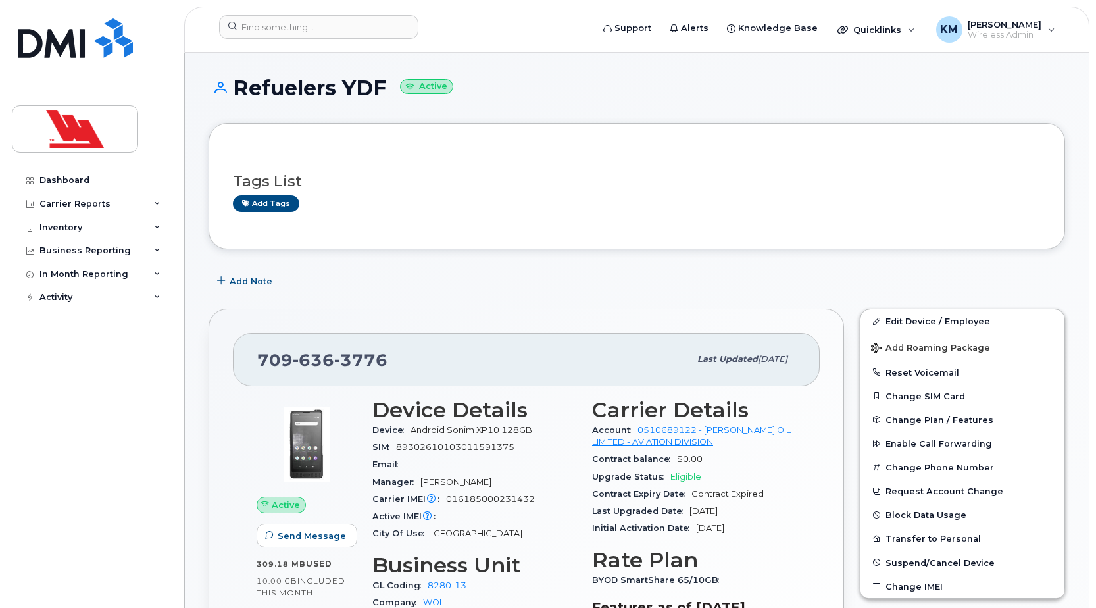
click at [241, 93] on h1 "Refuelers YDF Active" at bounding box center [637, 87] width 856 height 23
copy h1 "Refuelers YDF"
